Goal: Transaction & Acquisition: Purchase product/service

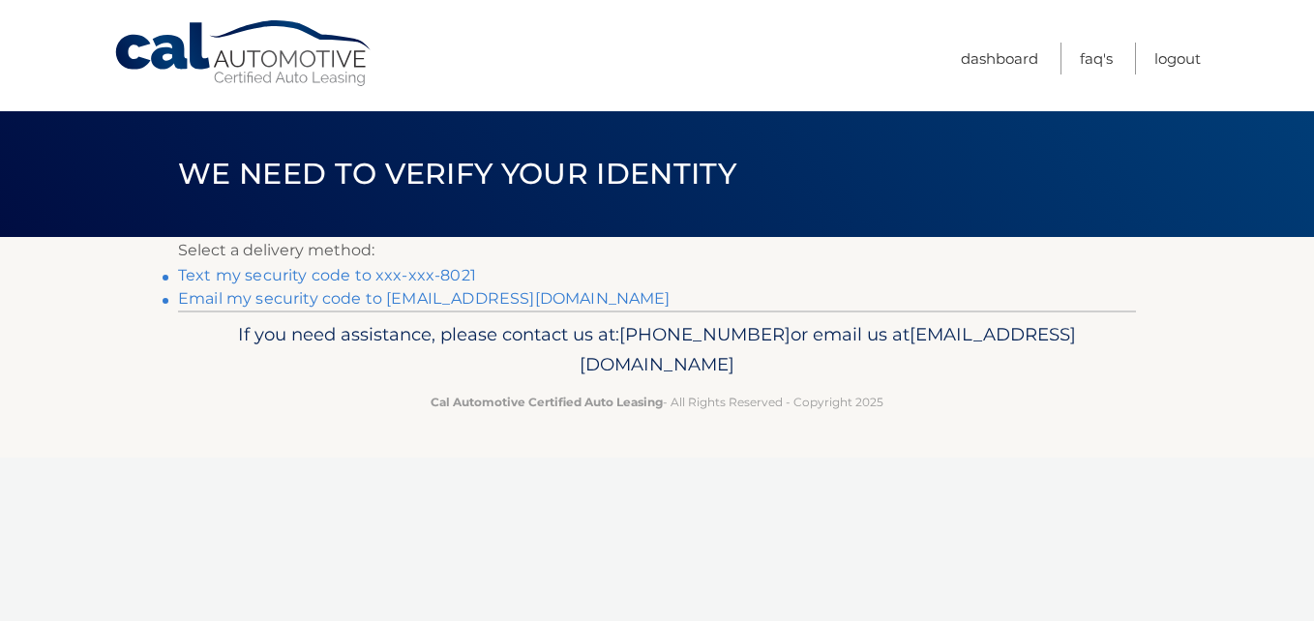
click at [443, 266] on link "Text my security code to xxx-xxx-8021" at bounding box center [327, 275] width 298 height 18
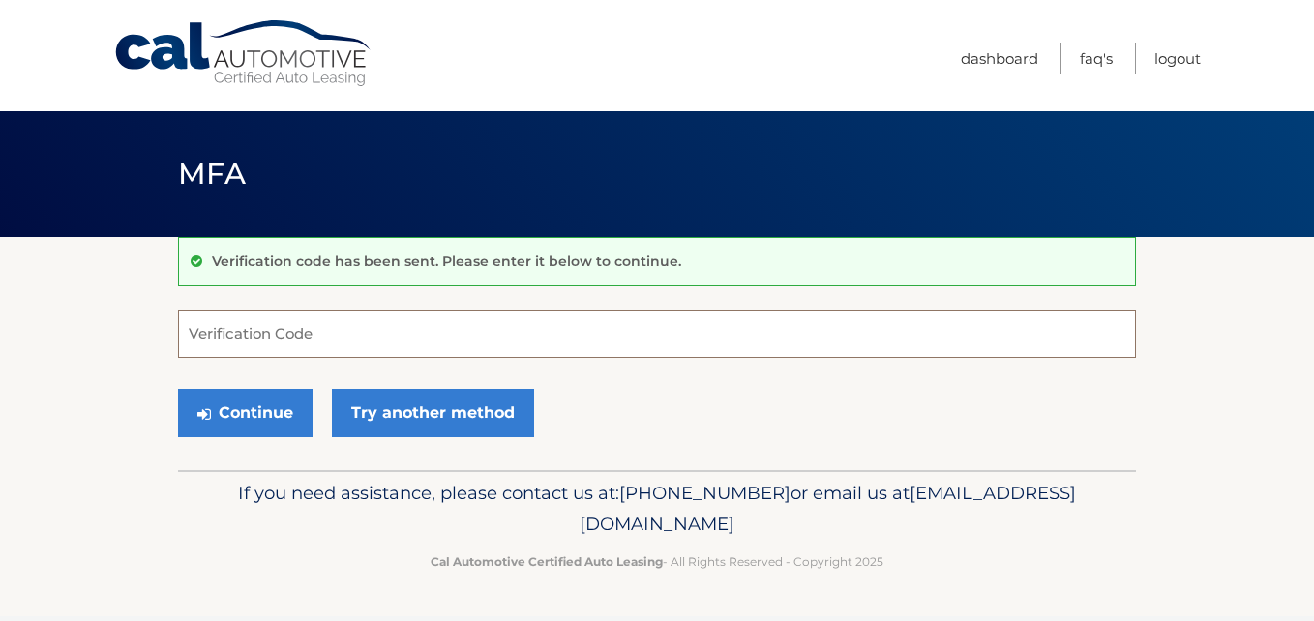
click at [411, 335] on input "Verification Code" at bounding box center [657, 334] width 958 height 48
type input "868540"
click at [178, 389] on button "Continue" at bounding box center [245, 413] width 134 height 48
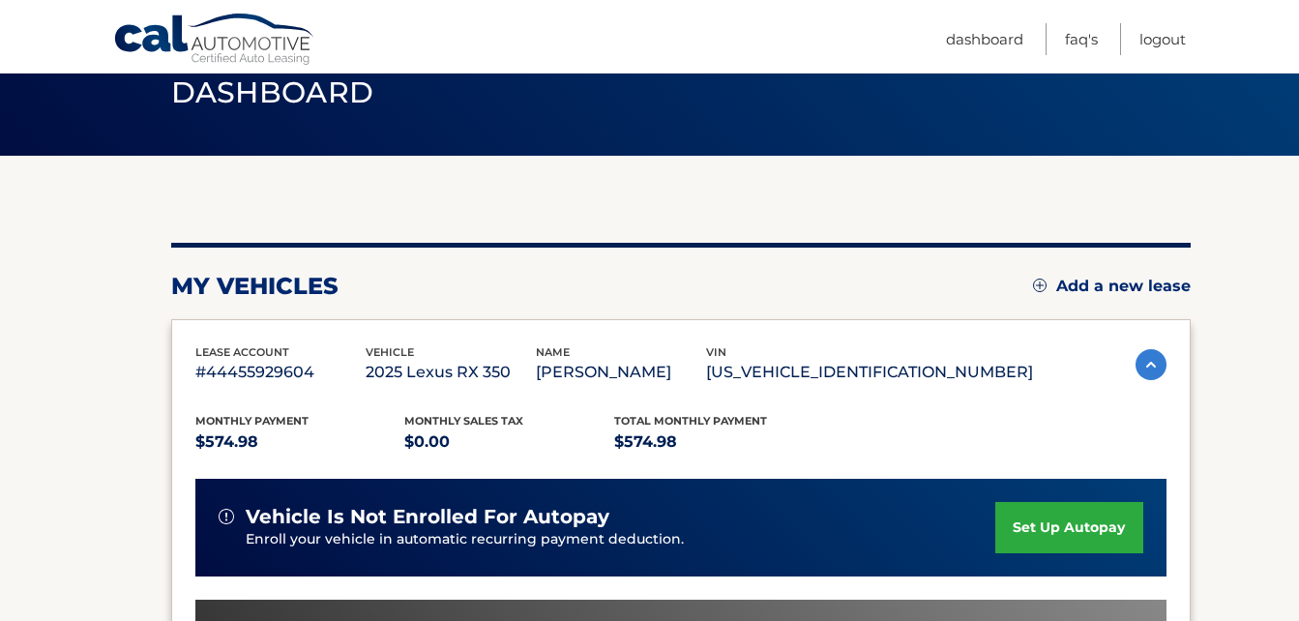
scroll to position [159, 0]
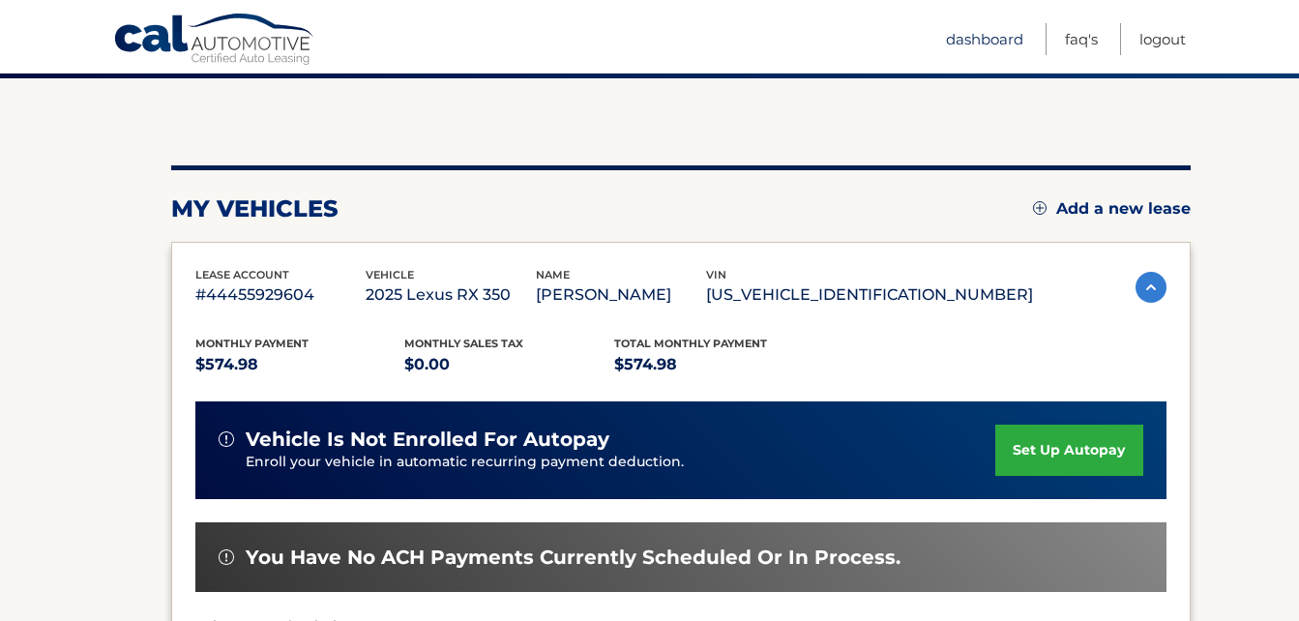
click at [986, 44] on link "Dashboard" at bounding box center [984, 39] width 77 height 32
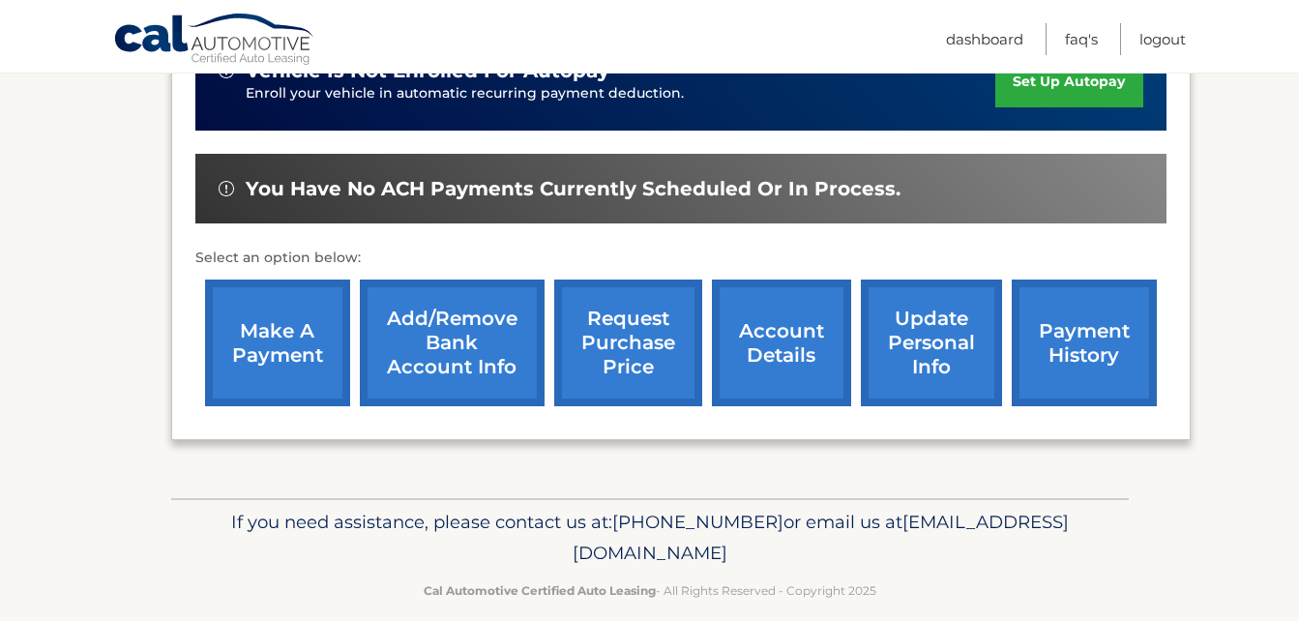
scroll to position [535, 0]
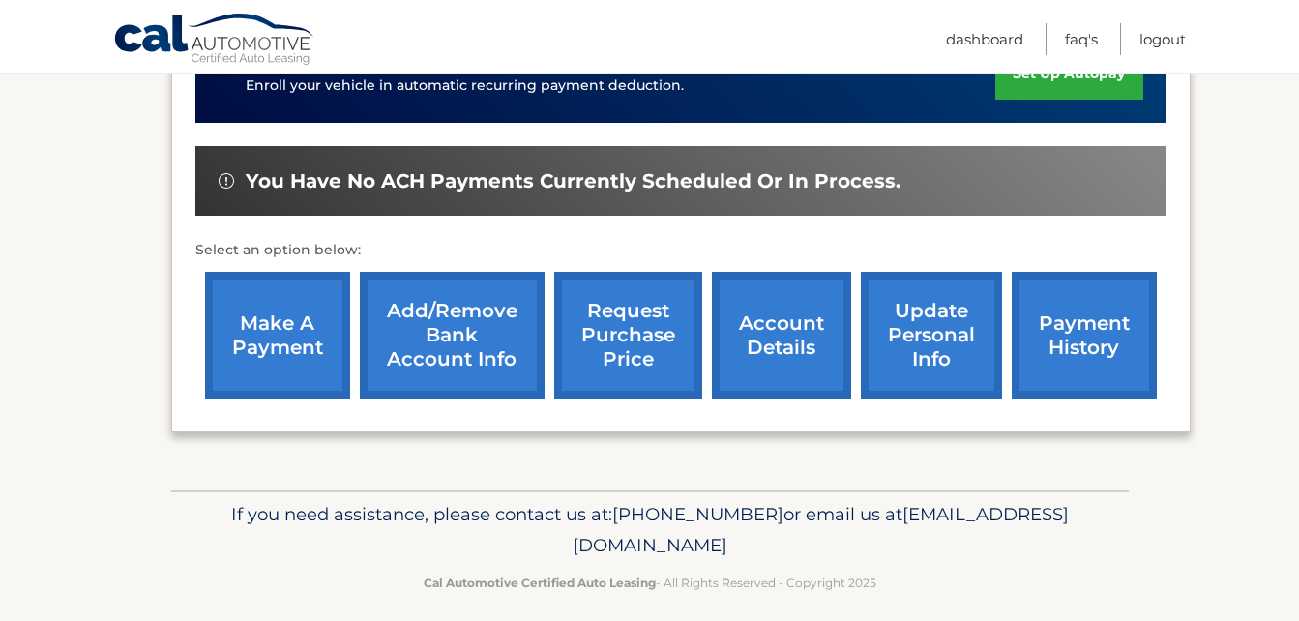
click at [804, 339] on link "account details" at bounding box center [781, 335] width 139 height 127
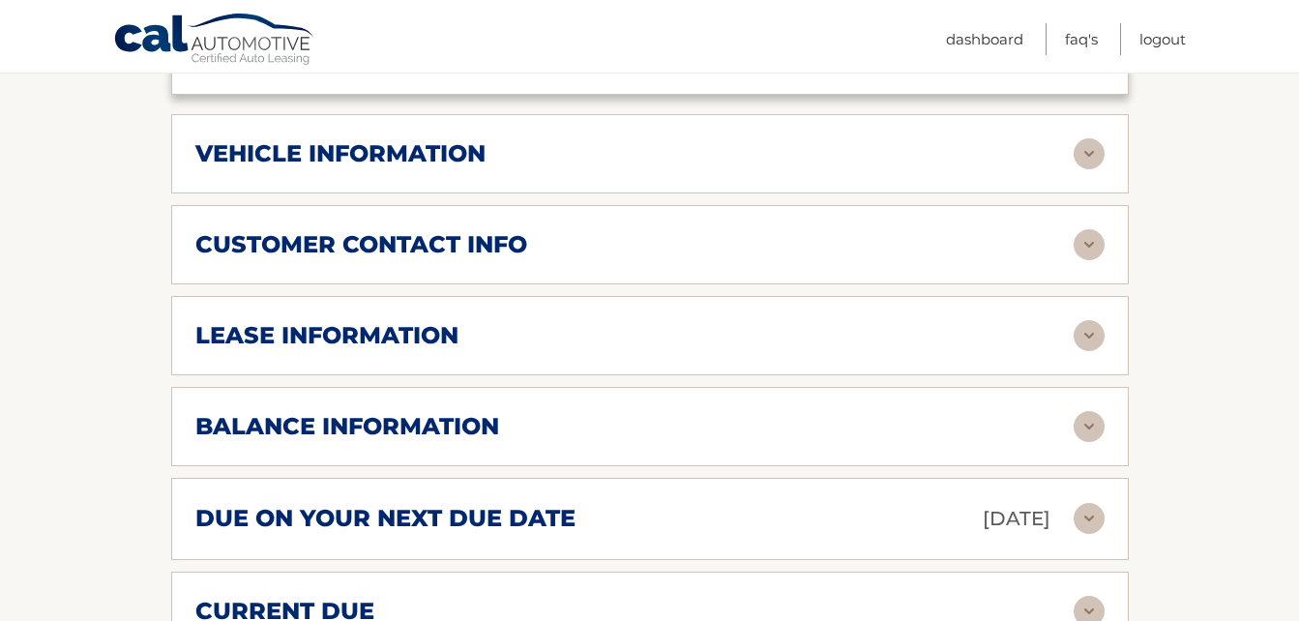
scroll to position [903, 0]
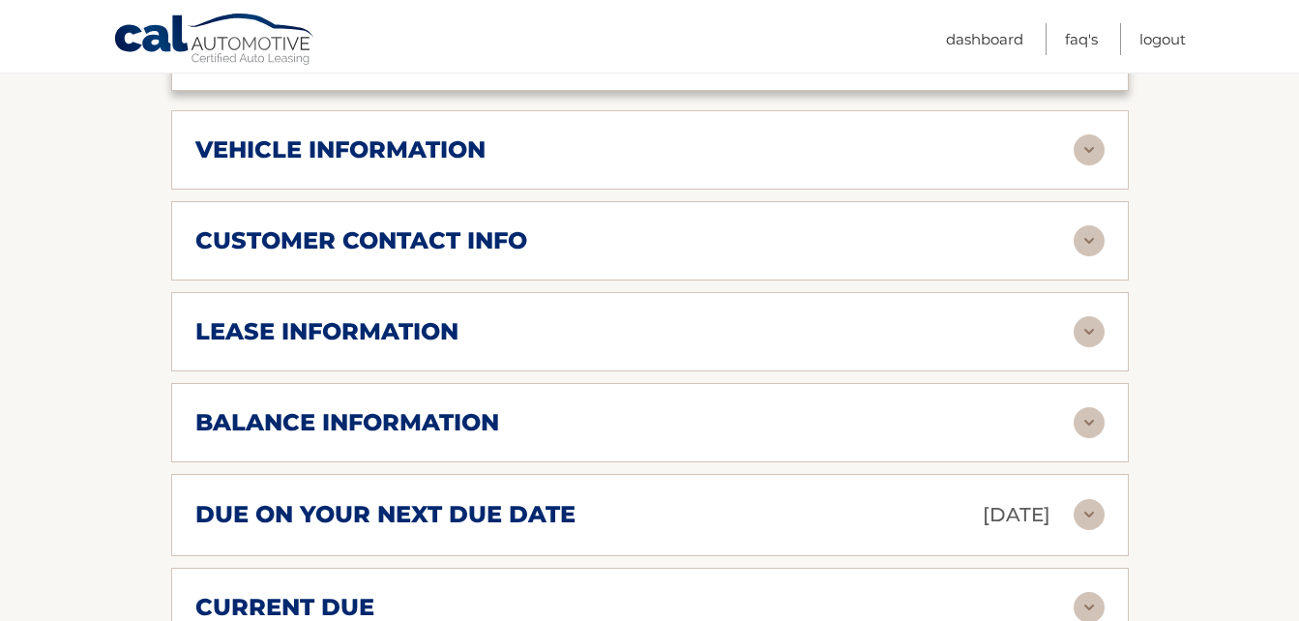
click at [1089, 341] on img at bounding box center [1089, 331] width 31 height 31
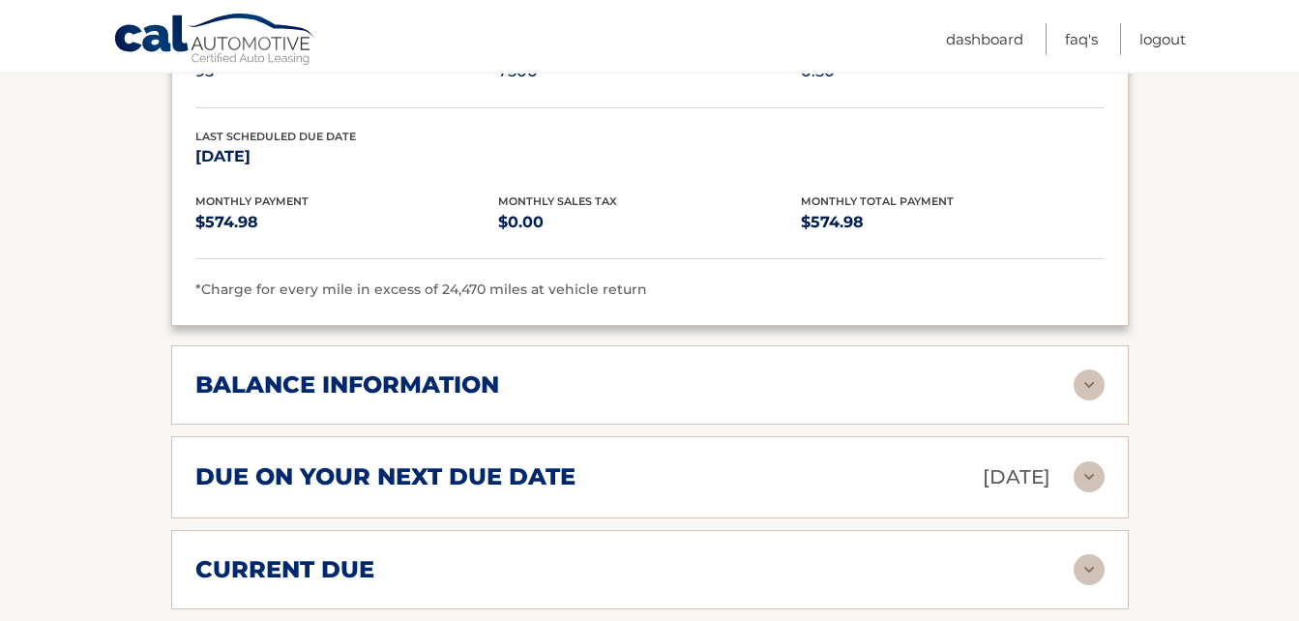
scroll to position [1321, 0]
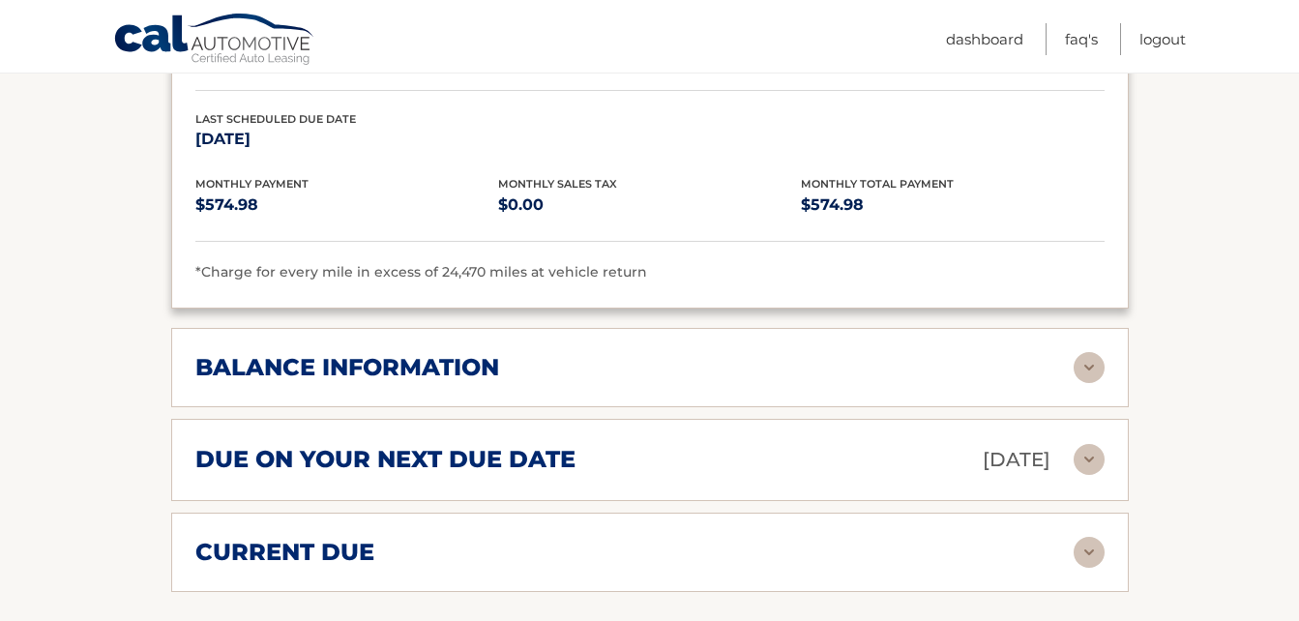
click at [1076, 381] on img at bounding box center [1089, 367] width 31 height 31
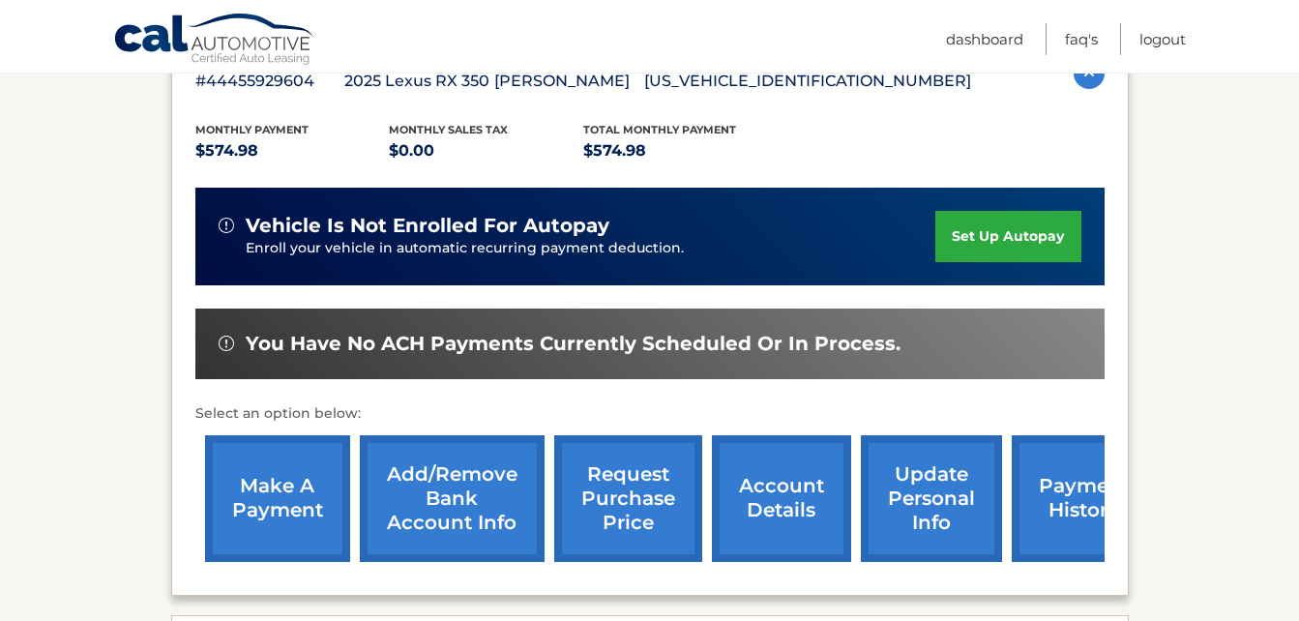
scroll to position [408, 0]
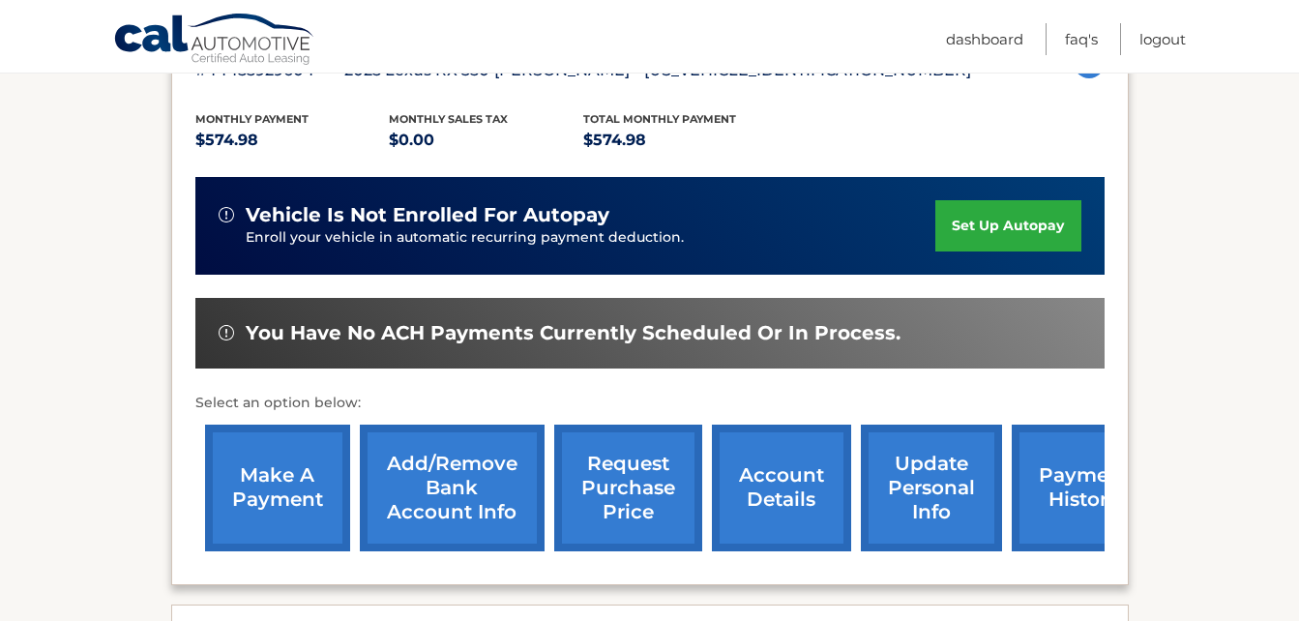
click at [715, 353] on div "You have no ACH payments currently scheduled or in process." at bounding box center [649, 333] width 909 height 71
click at [288, 486] on link "make a payment" at bounding box center [277, 488] width 145 height 127
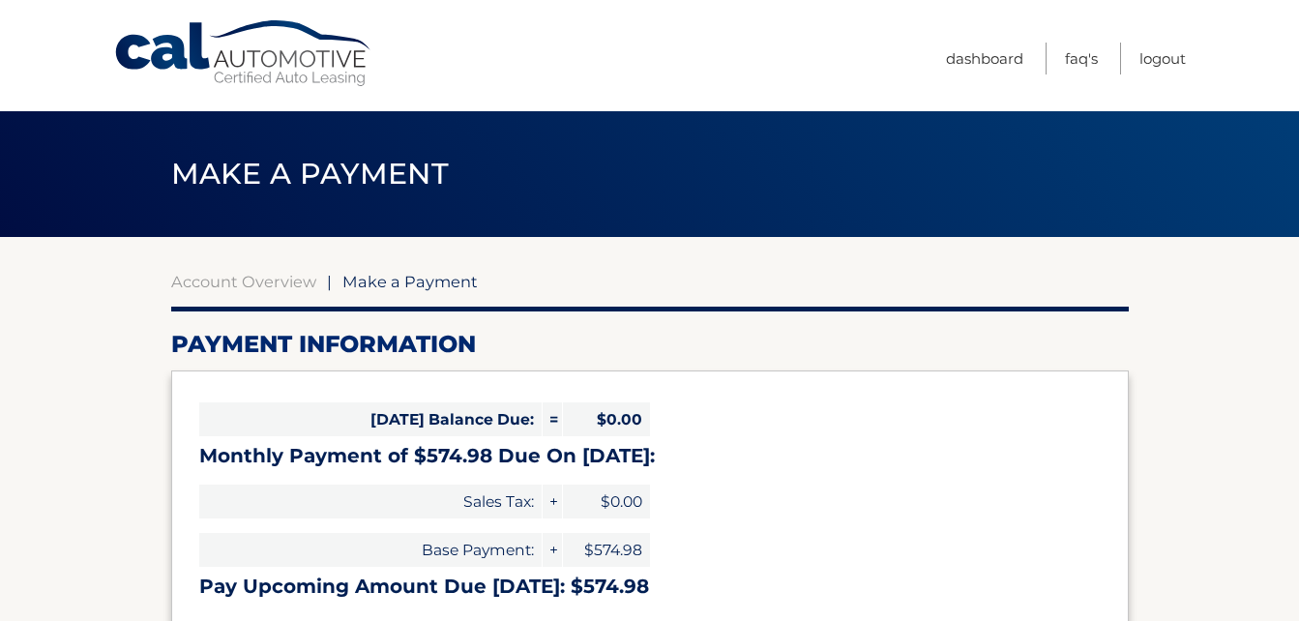
select select "ZWFhYTQyNzEtODU3ZS00MzkwLTkzN2MtNzY5MmQ4YjVlYTJl"
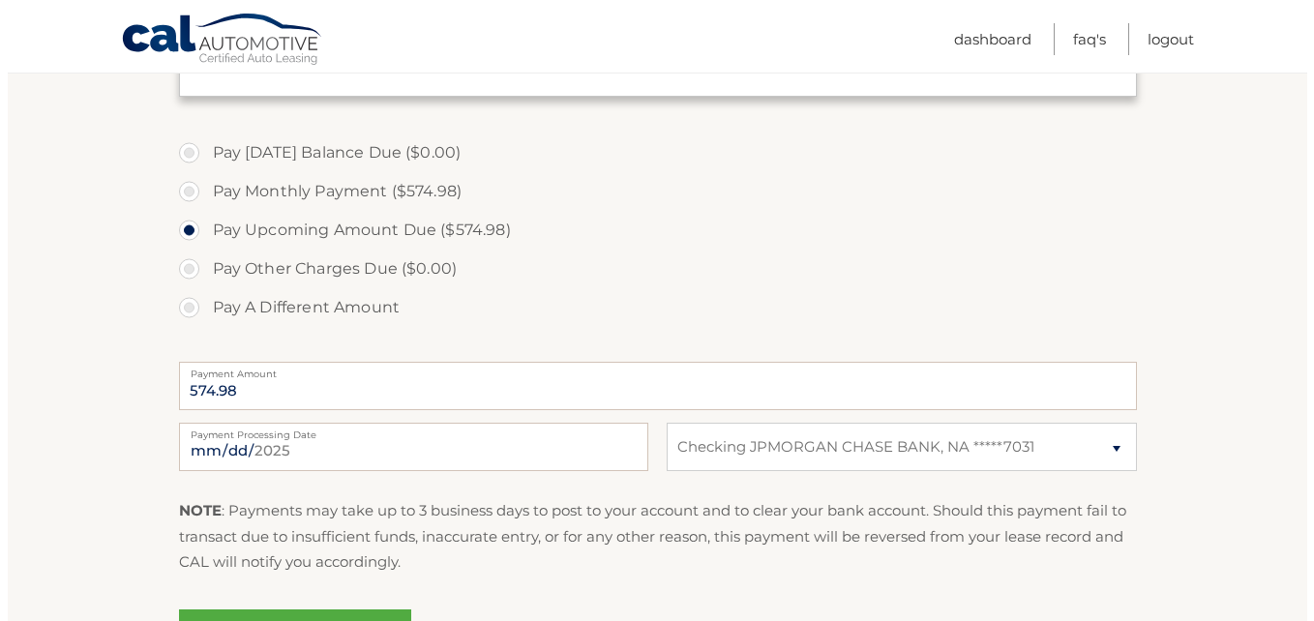
scroll to position [628, 0]
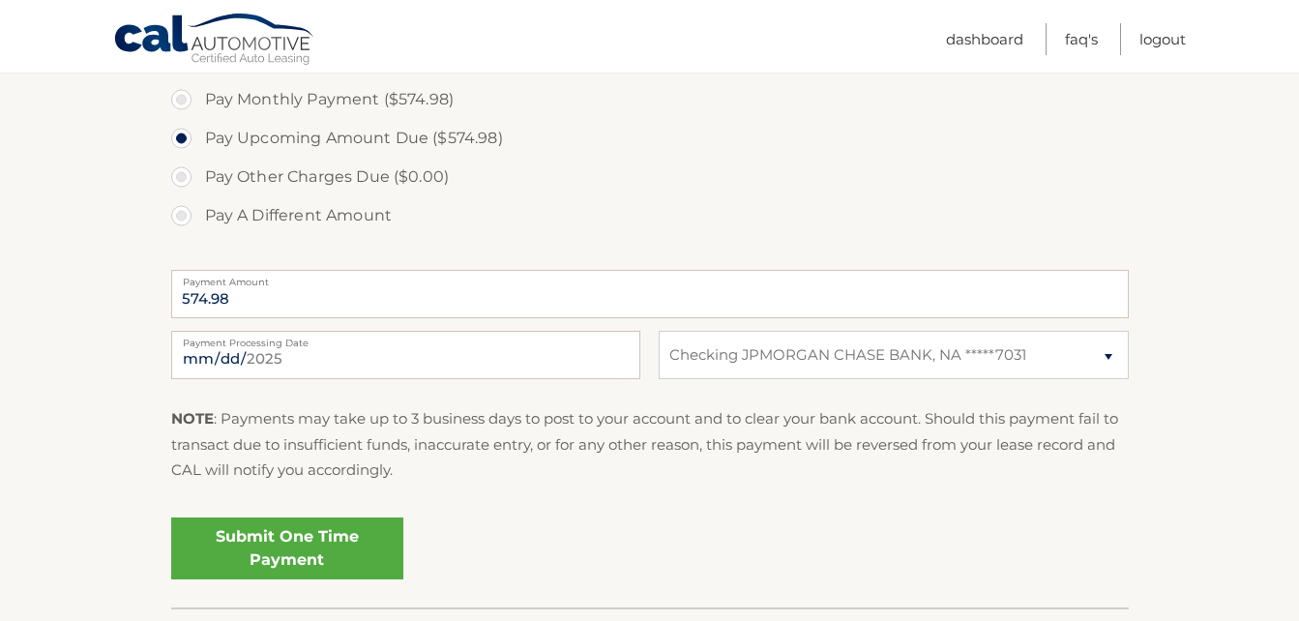
click at [341, 548] on link "Submit One Time Payment" at bounding box center [287, 549] width 232 height 62
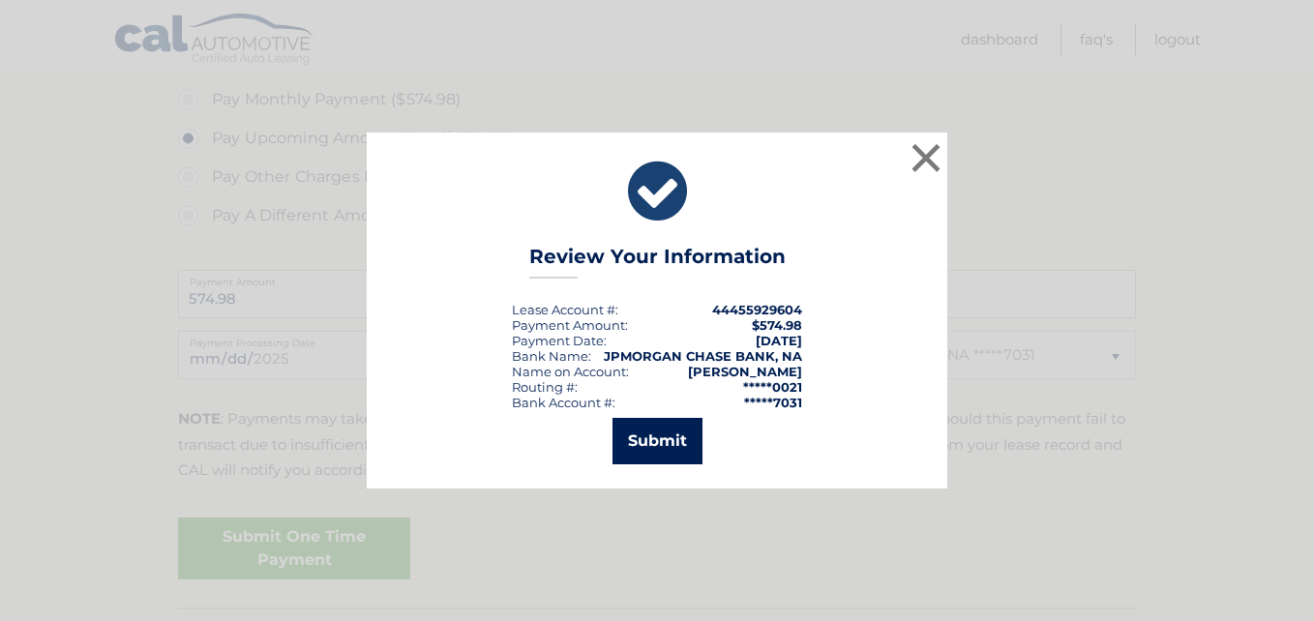
click at [667, 440] on button "Submit" at bounding box center [657, 441] width 90 height 46
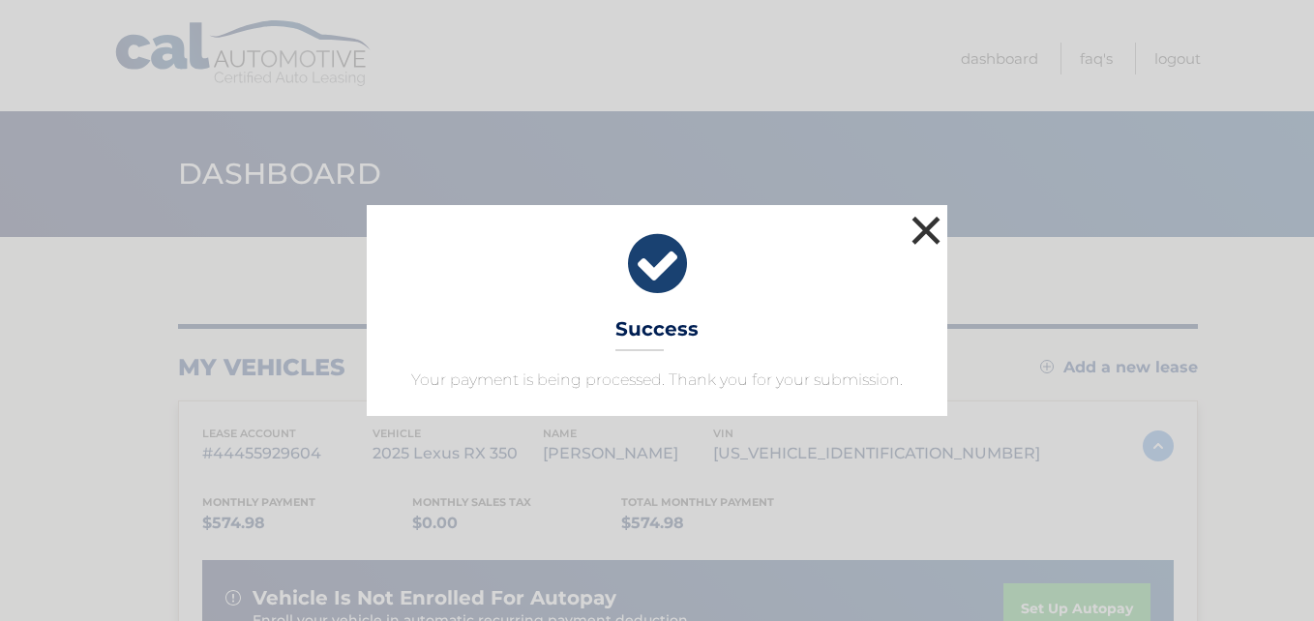
click at [931, 247] on button "×" at bounding box center [926, 230] width 39 height 39
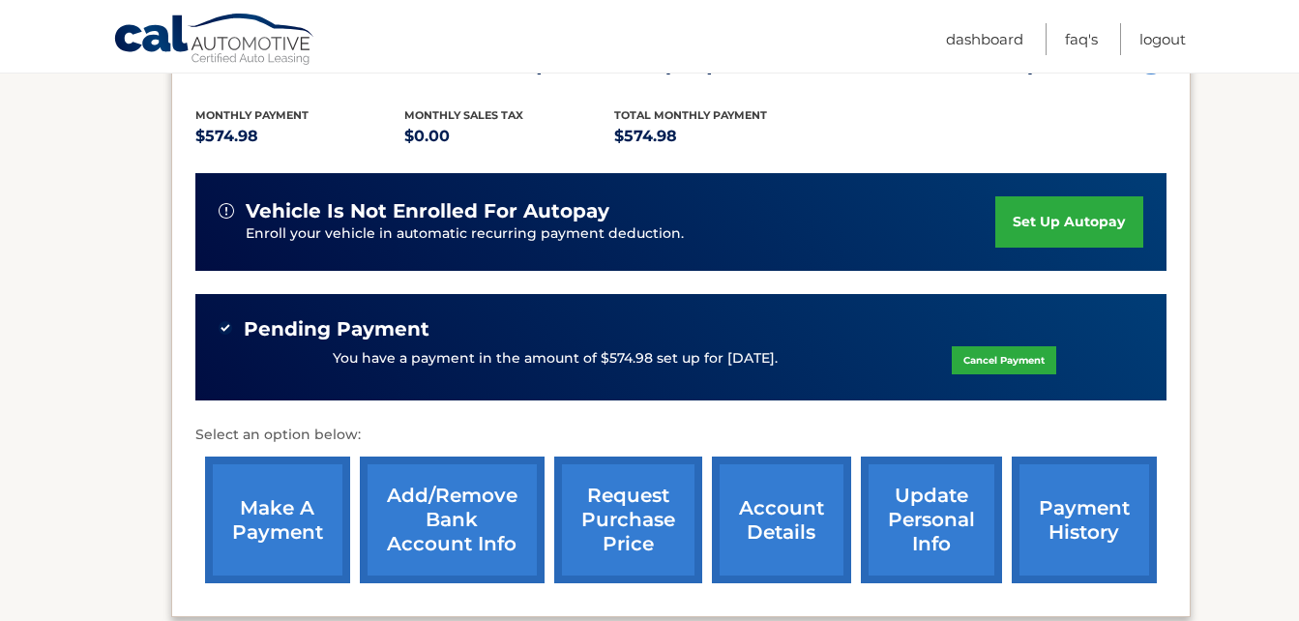
scroll to position [400, 0]
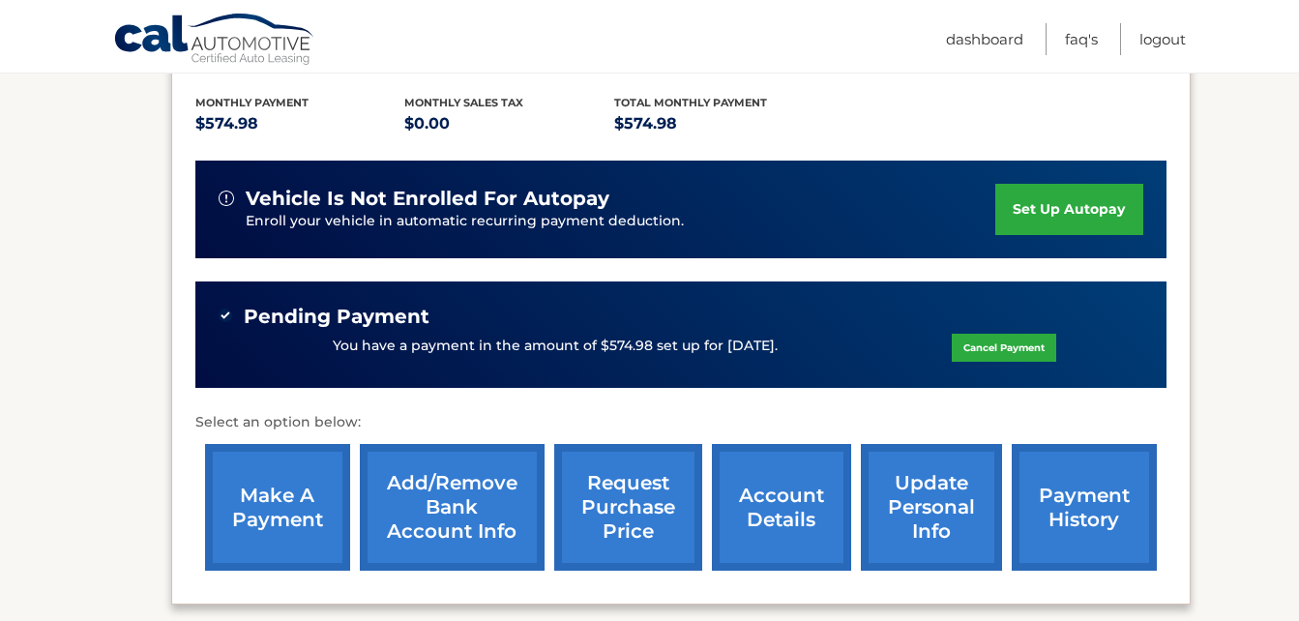
click at [780, 514] on link "account details" at bounding box center [781, 507] width 139 height 127
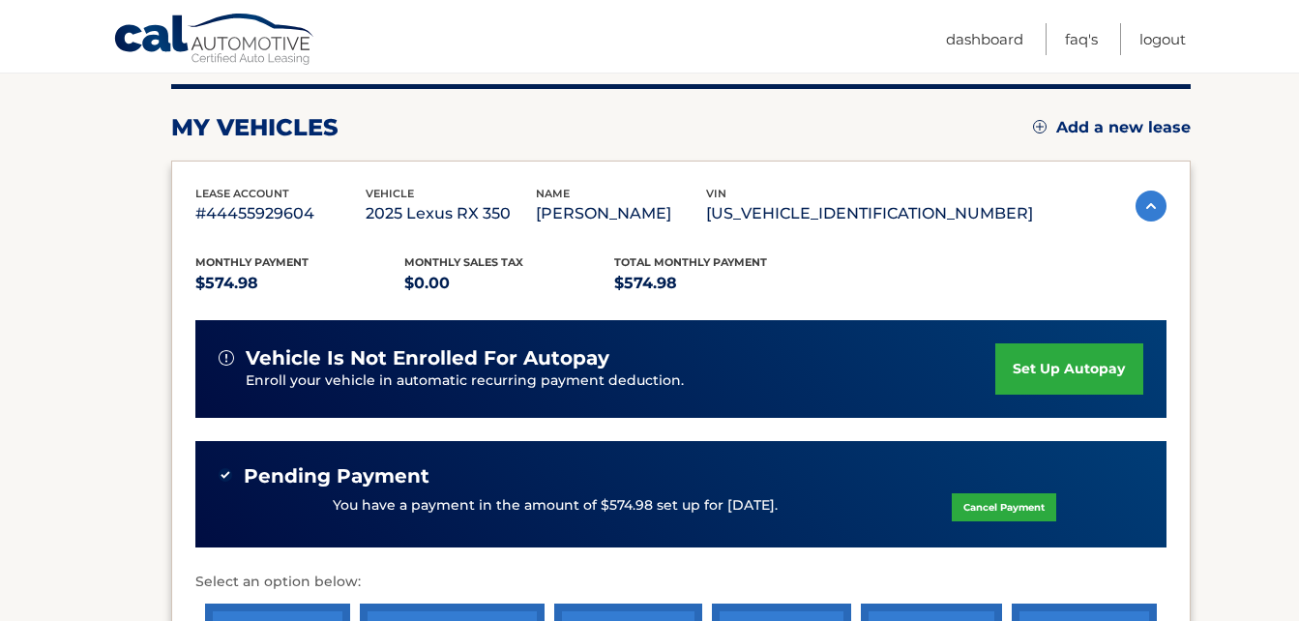
scroll to position [245, 0]
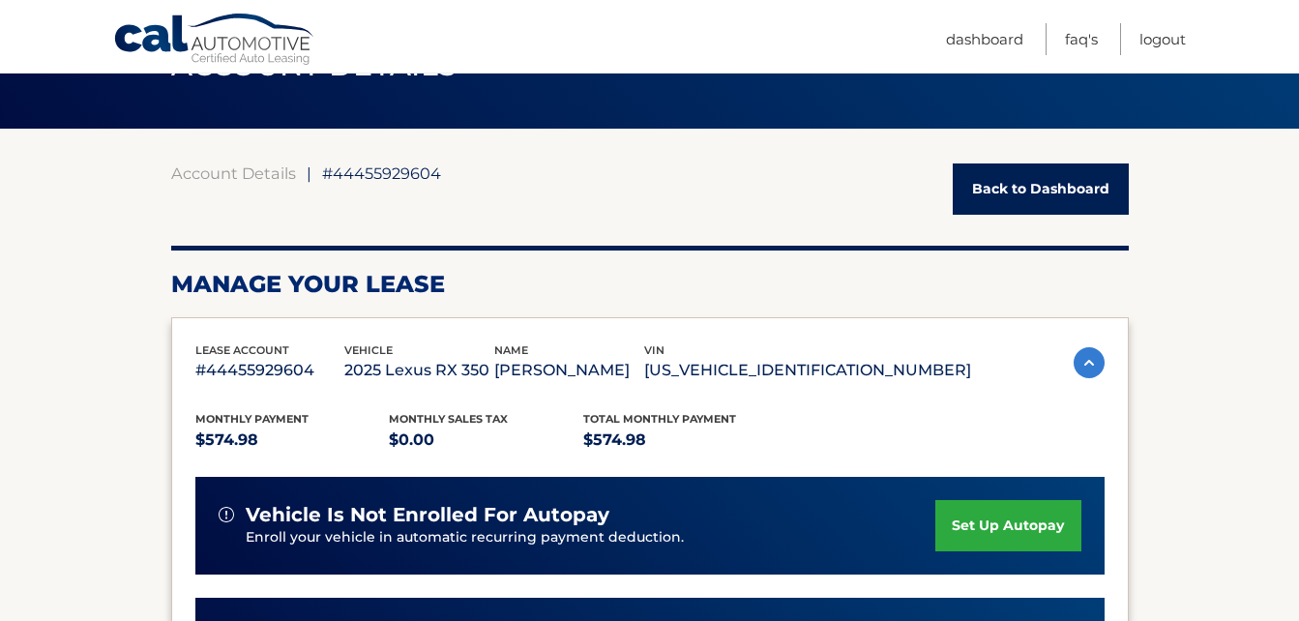
scroll to position [88, 0]
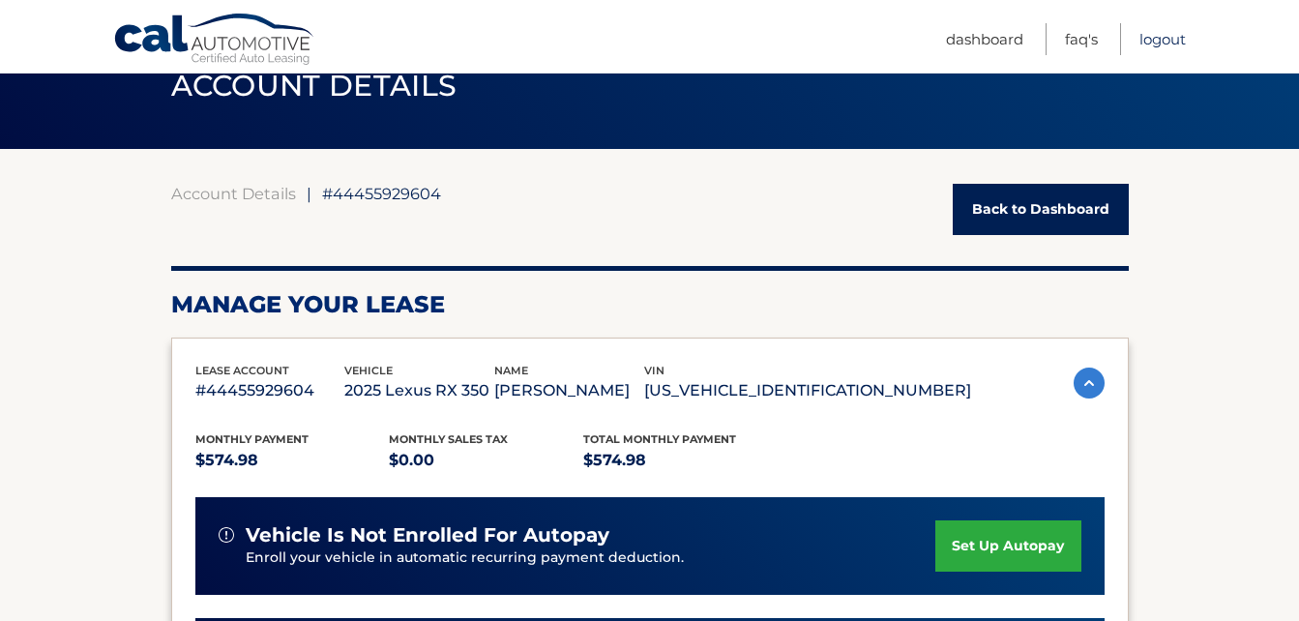
click at [1166, 35] on link "Logout" at bounding box center [1163, 39] width 46 height 32
